Goal: Information Seeking & Learning: Learn about a topic

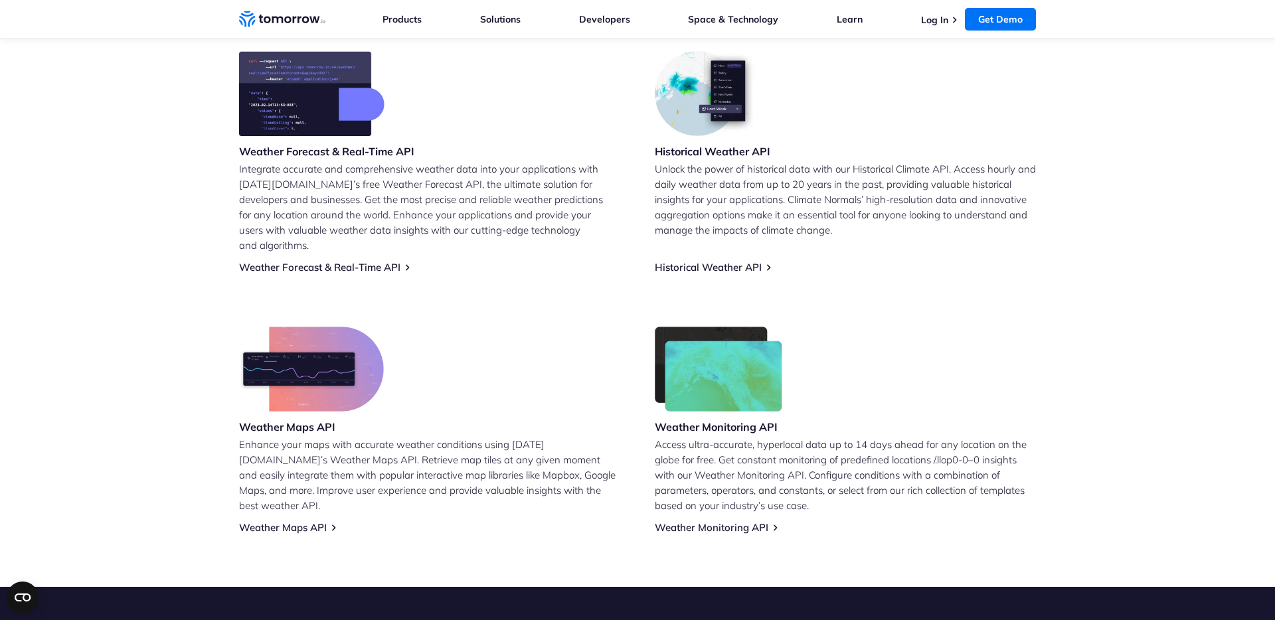
scroll to position [558, 0]
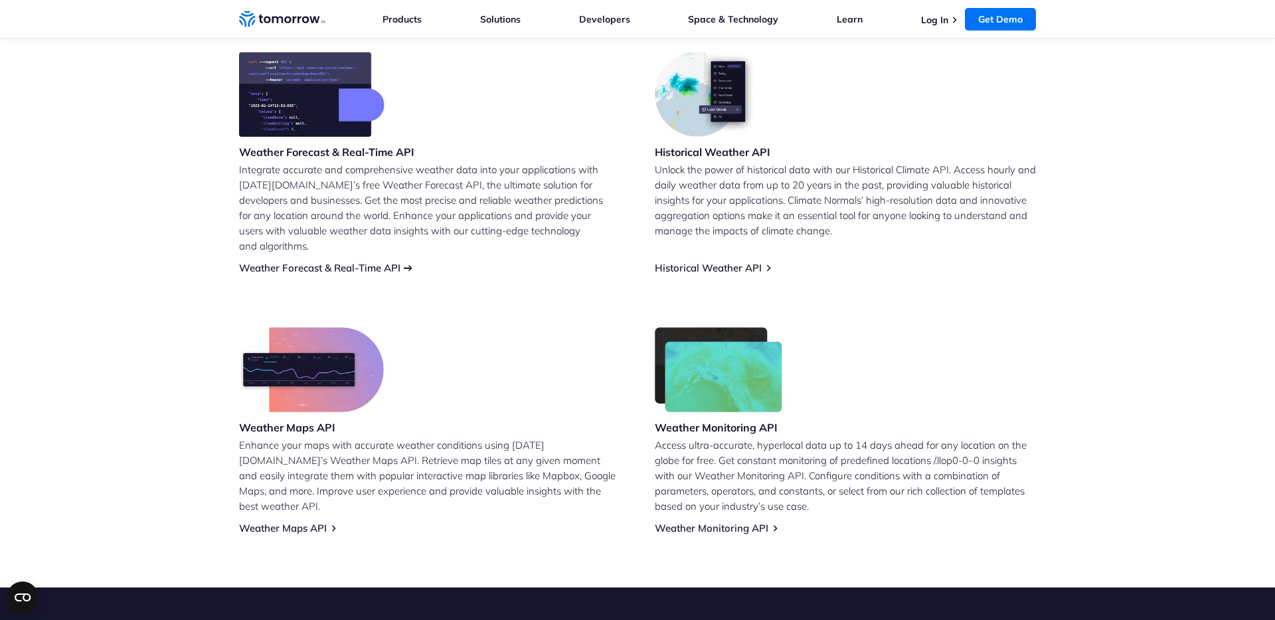
click at [319, 262] on link "Weather Forecast & Real-Time API" at bounding box center [319, 268] width 161 height 13
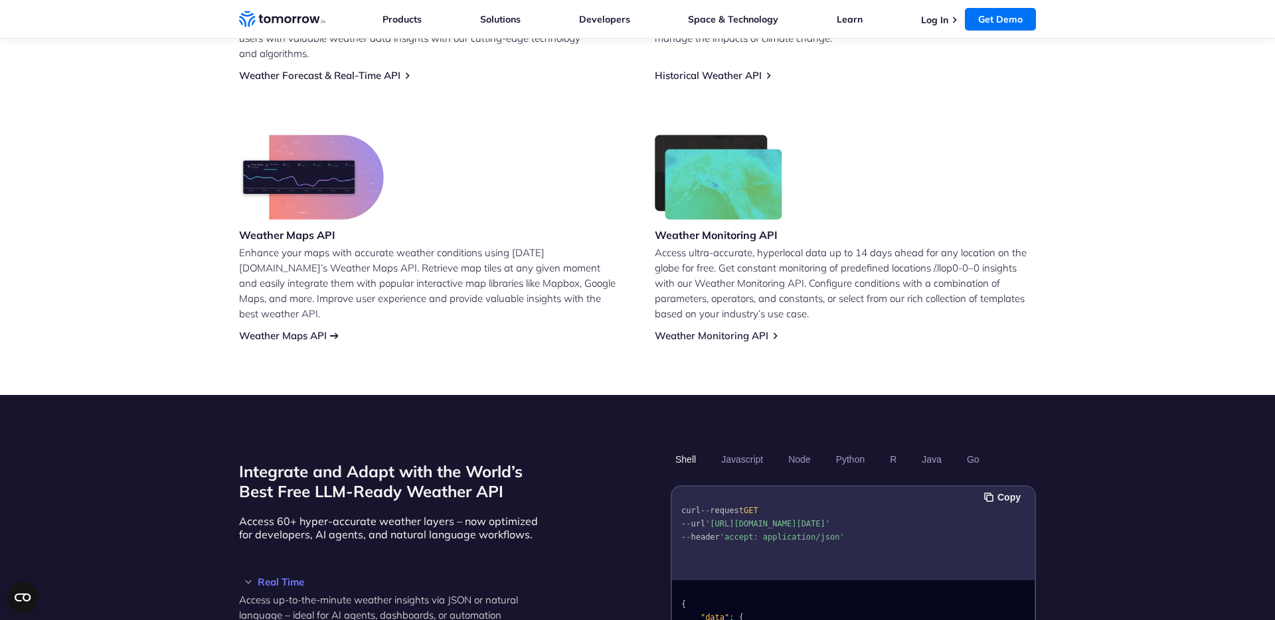
scroll to position [1036, 0]
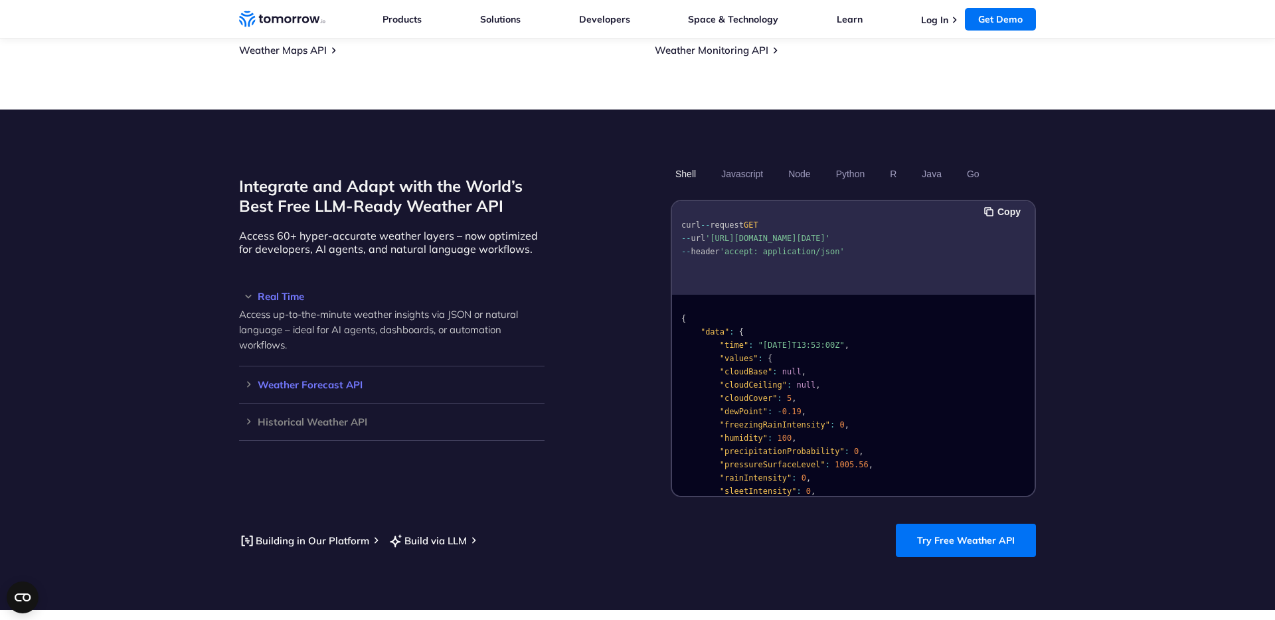
click at [321, 380] on h3 "Weather Forecast API" at bounding box center [391, 385] width 305 height 10
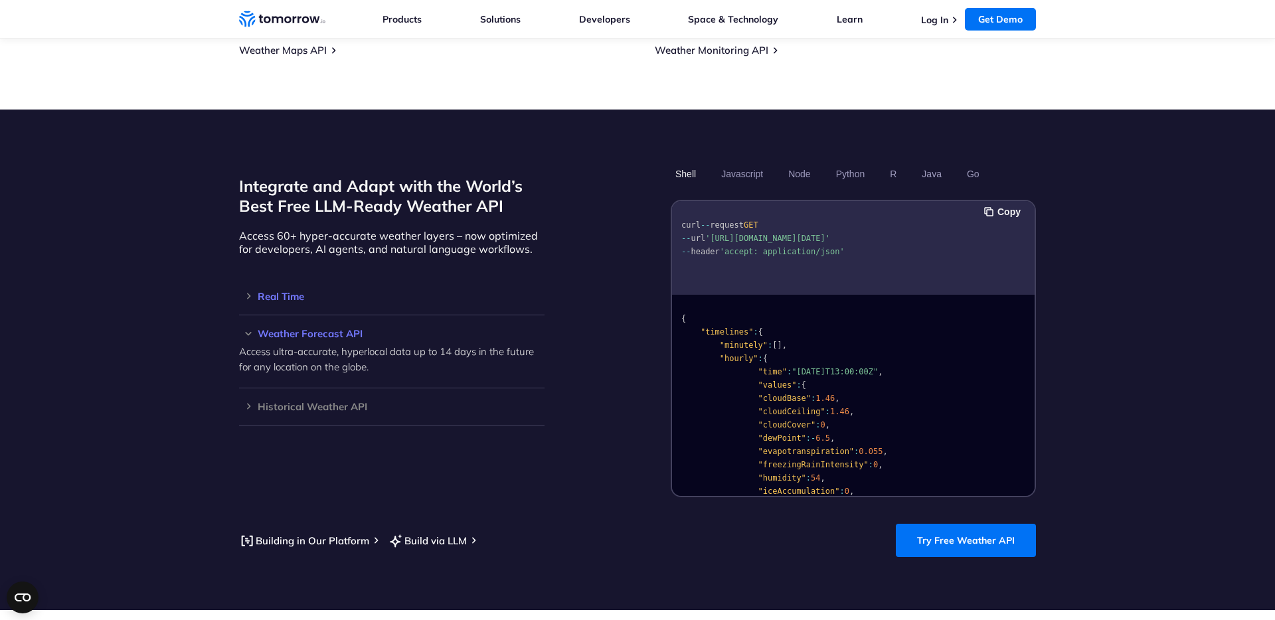
click at [271, 291] on h3 "Real Time" at bounding box center [391, 296] width 305 height 10
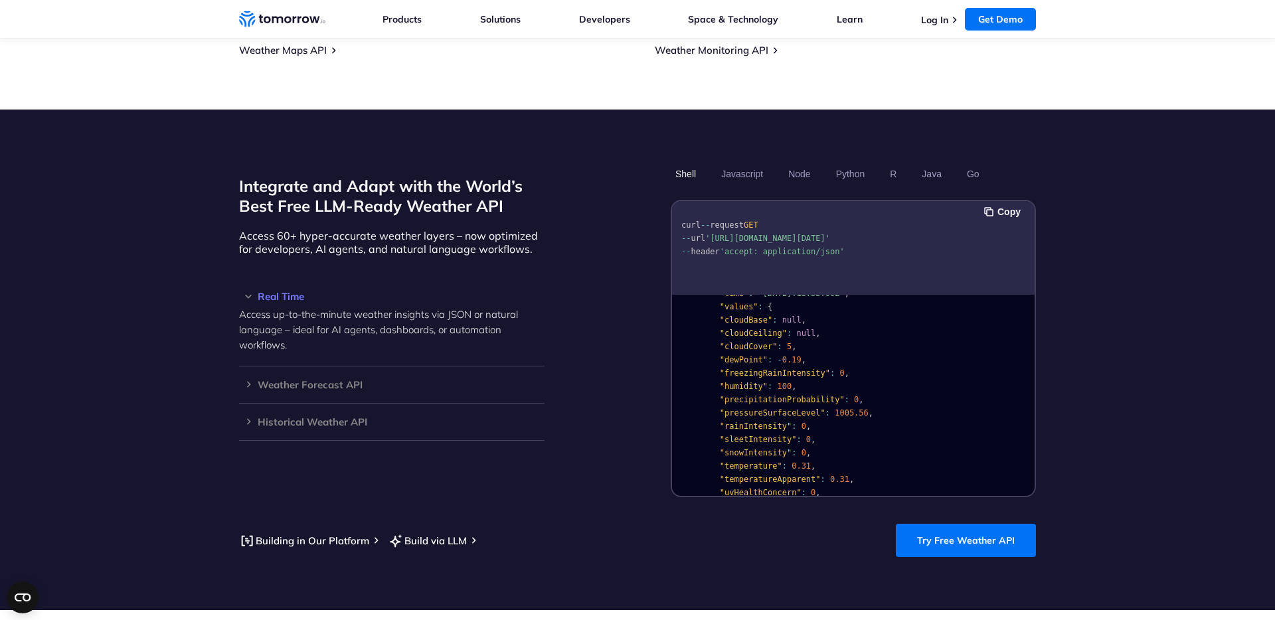
scroll to position [80, 0]
click at [842, 163] on button "Python" at bounding box center [850, 174] width 39 height 23
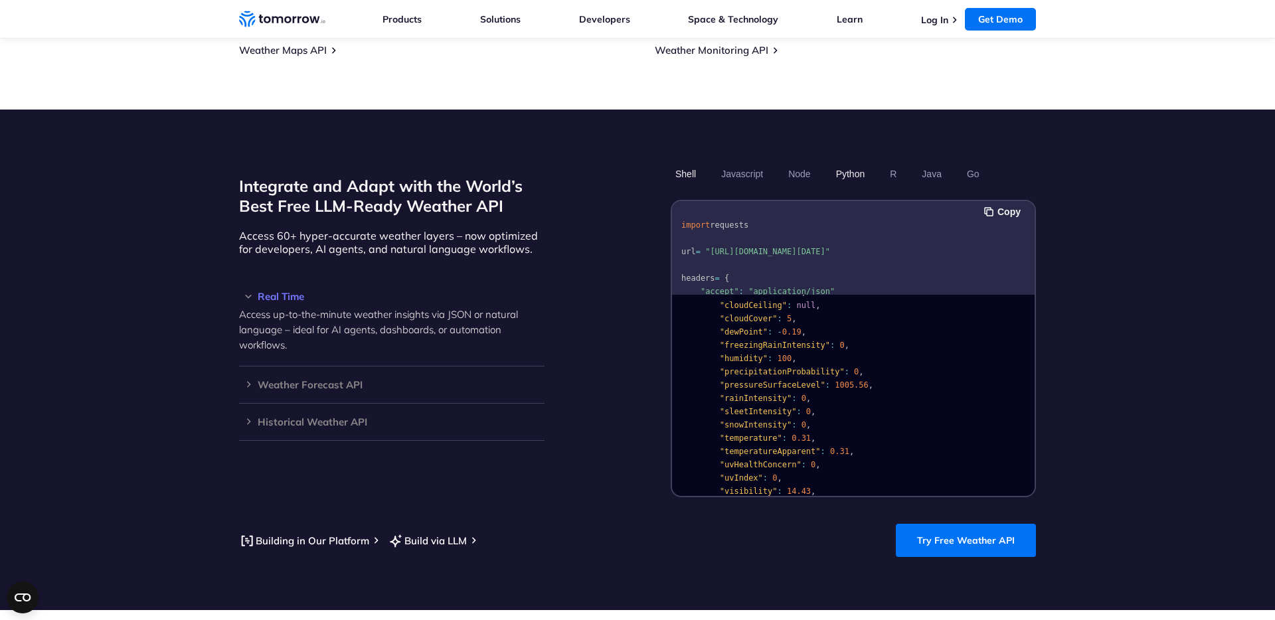
click at [675, 165] on button "Shell" at bounding box center [685, 174] width 30 height 23
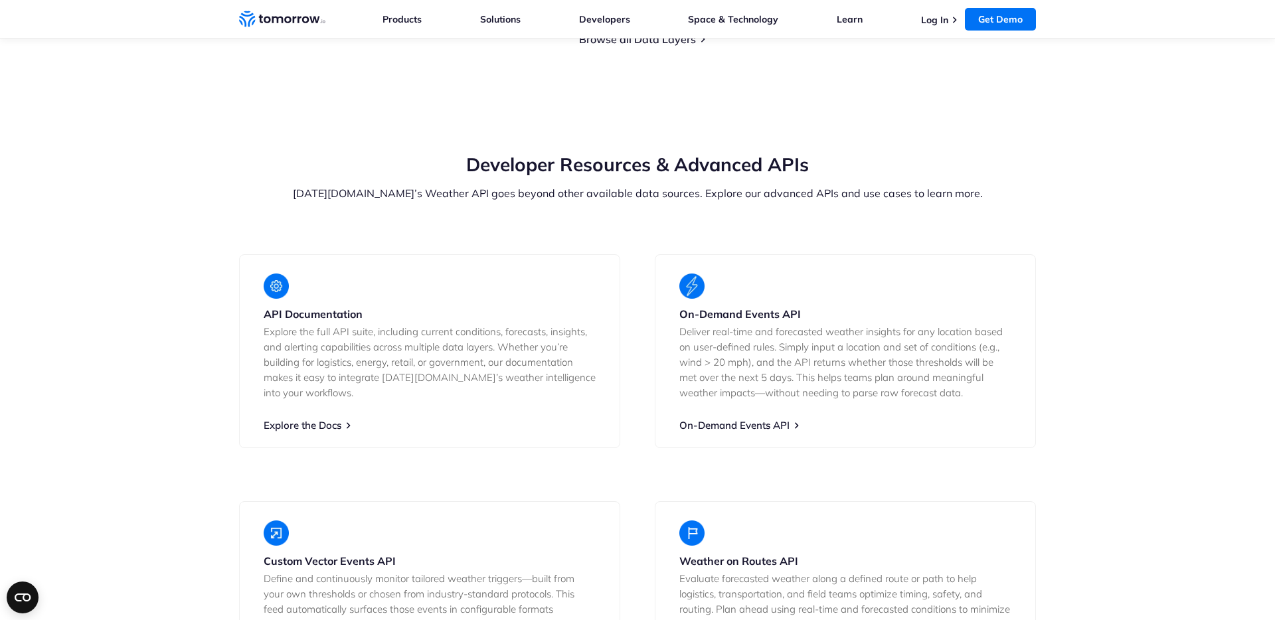
scroll to position [2311, 0]
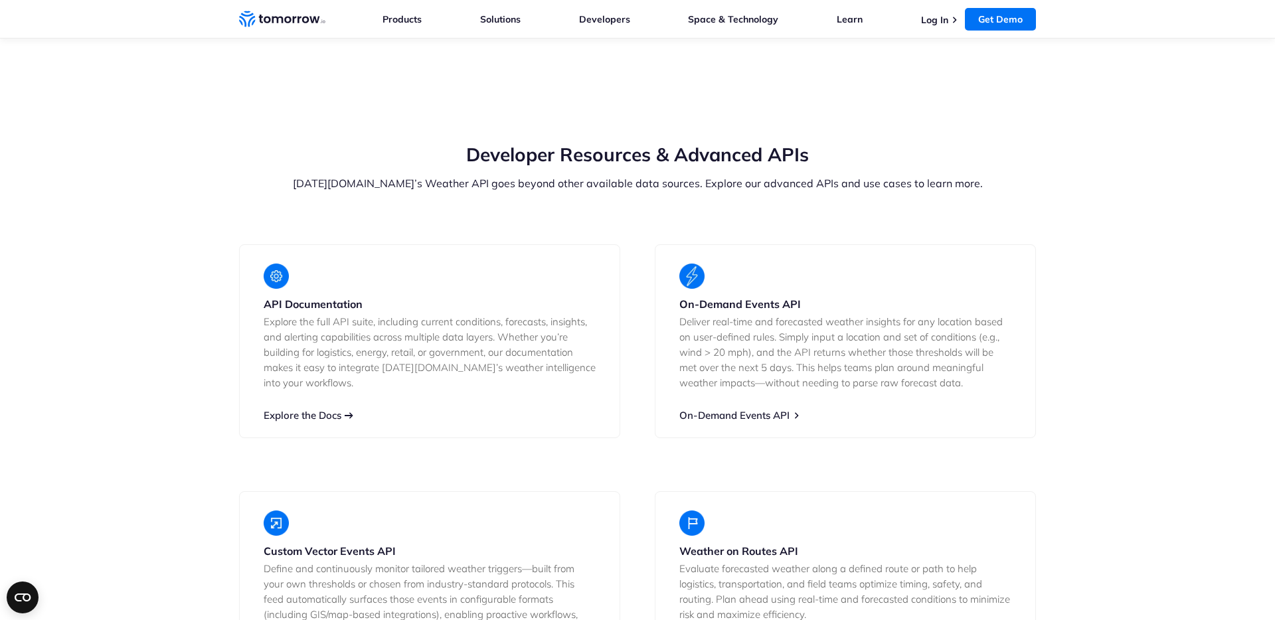
click at [305, 409] on link "Explore the Docs" at bounding box center [303, 415] width 78 height 13
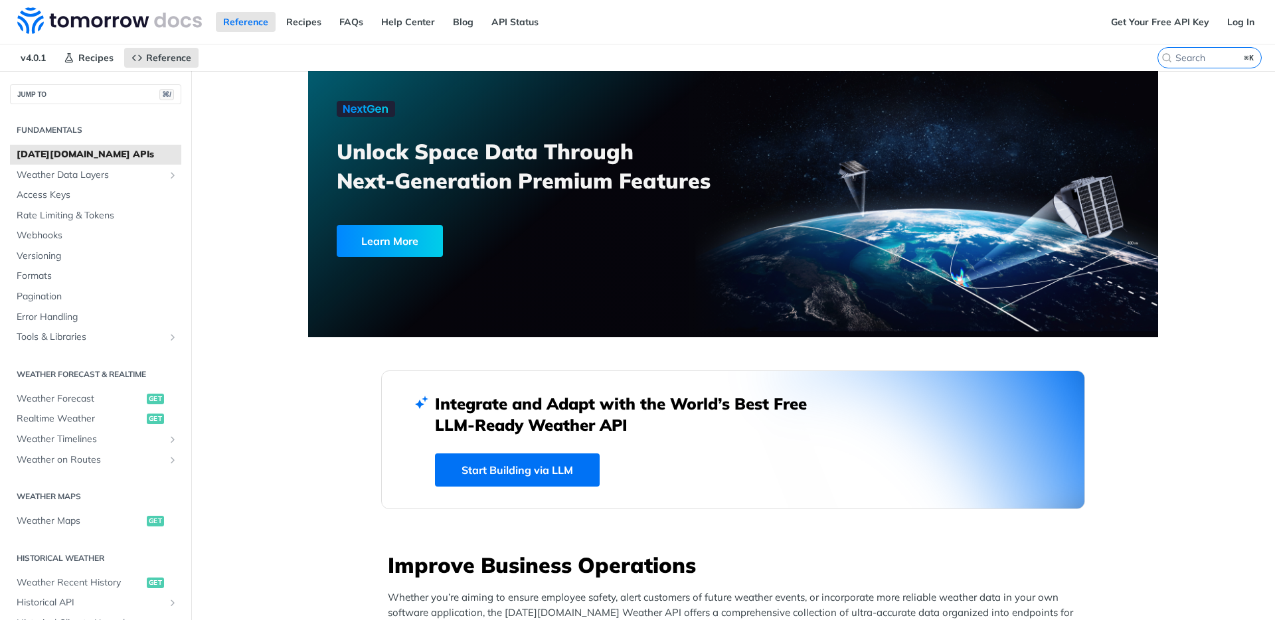
click at [1152, 25] on link "Get Your Free API Key" at bounding box center [1159, 22] width 113 height 20
